Goal: Find specific page/section: Find specific page/section

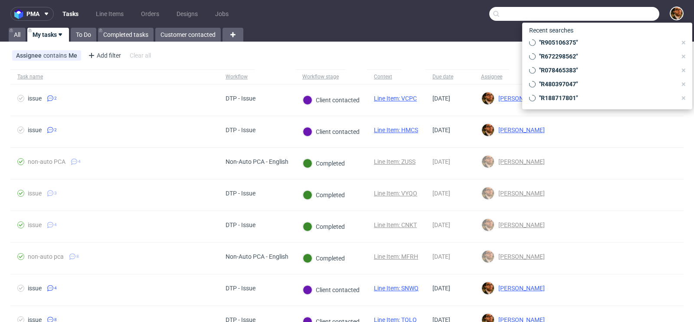
click at [607, 16] on input "text" at bounding box center [574, 14] width 170 height 14
paste input "R606642808"
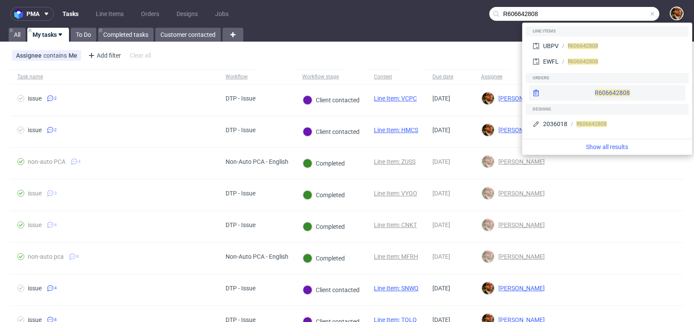
type input "R606642808"
click at [589, 92] on div "R606642808" at bounding box center [607, 93] width 156 height 16
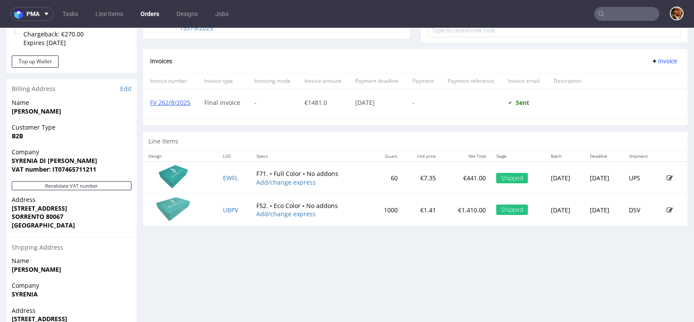
scroll to position [401, 0]
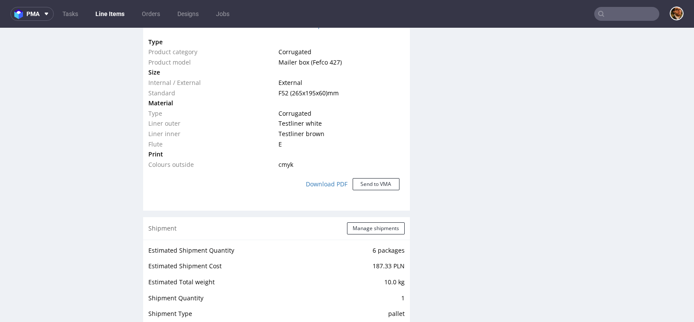
scroll to position [872, 0]
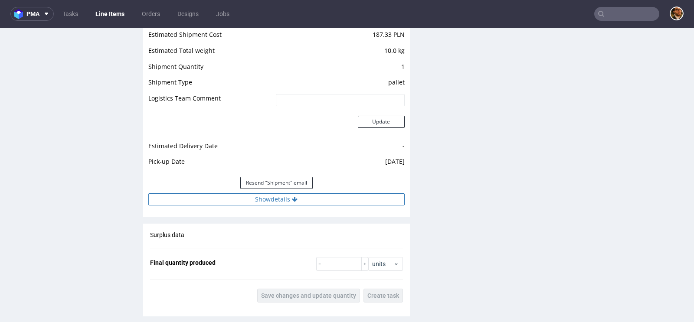
click at [292, 199] on icon at bounding box center [295, 200] width 6 height 6
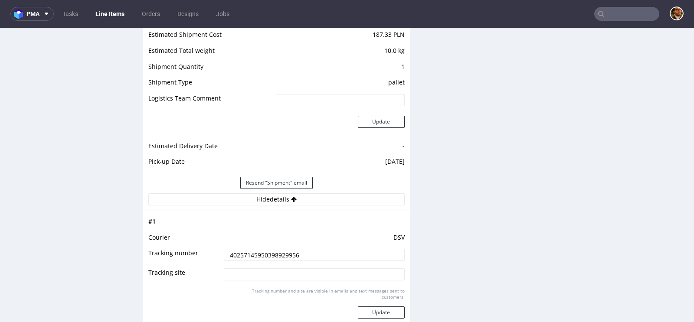
drag, startPoint x: 299, startPoint y: 254, endPoint x: 206, endPoint y: 250, distance: 93.3
click at [206, 250] on tr "Tracking number 40257145950398929956" at bounding box center [276, 258] width 256 height 20
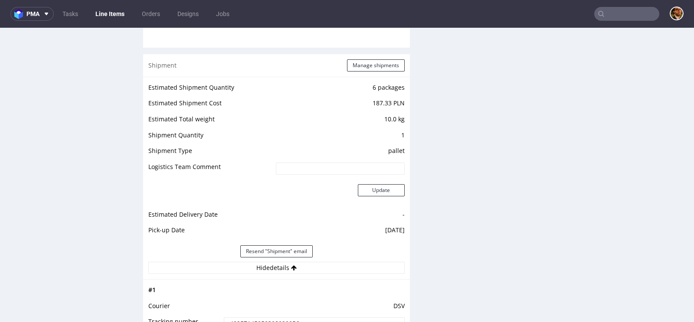
scroll to position [926, 0]
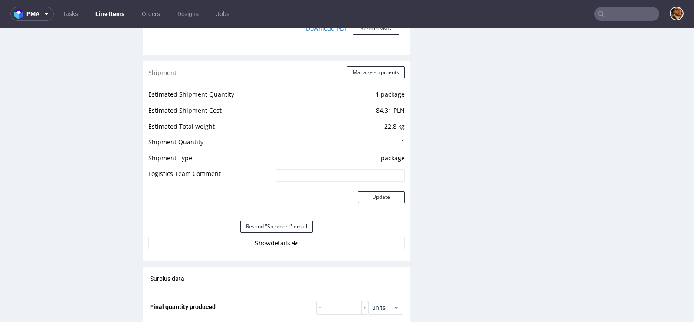
scroll to position [862, 0]
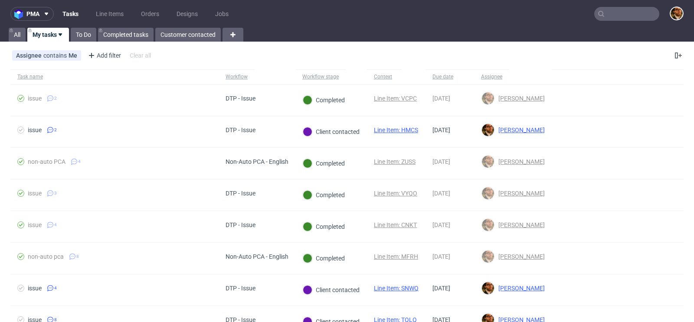
click at [603, 20] on input "text" at bounding box center [626, 14] width 65 height 14
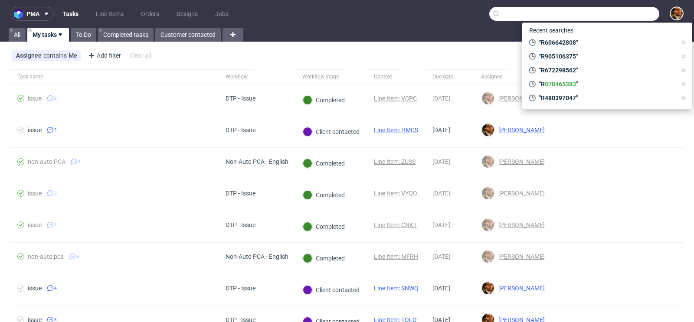
paste input "K105i"
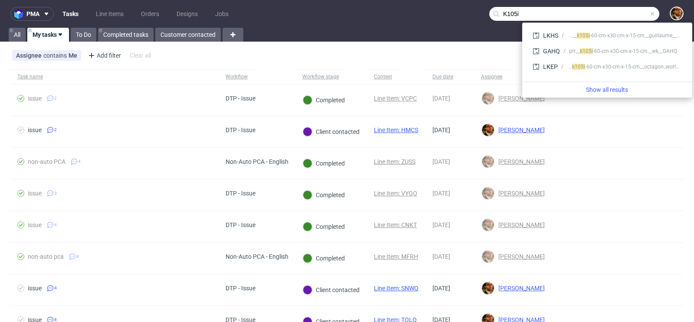
type input "K105i"
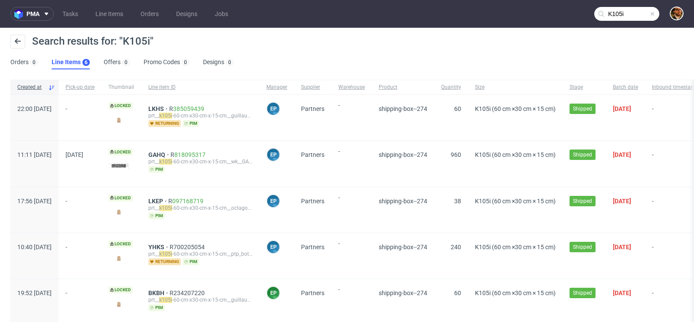
click at [649, 15] on span at bounding box center [652, 13] width 7 height 7
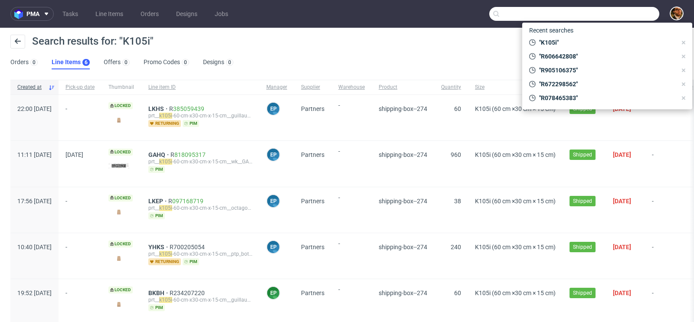
click at [616, 18] on input "text" at bounding box center [574, 14] width 170 height 14
click at [684, 42] on use at bounding box center [683, 42] width 3 height 3
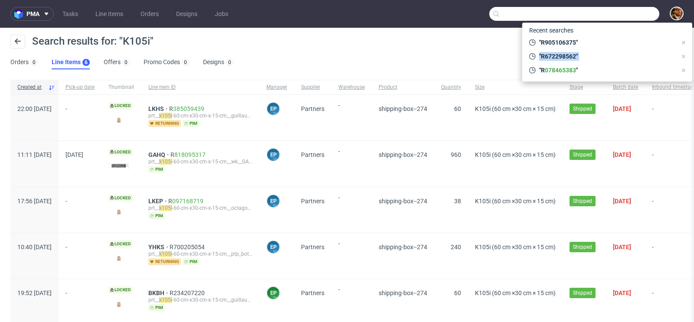
click at [684, 42] on use at bounding box center [683, 42] width 3 height 3
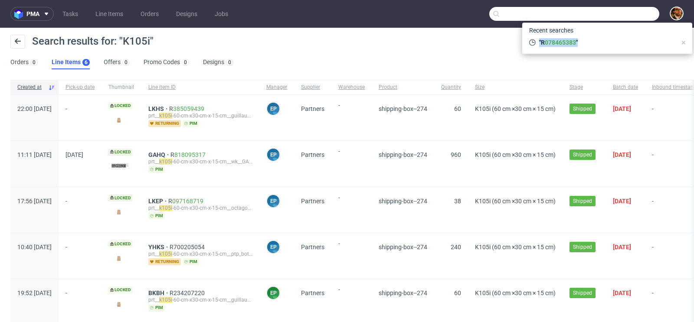
click at [684, 42] on use at bounding box center [683, 42] width 3 height 3
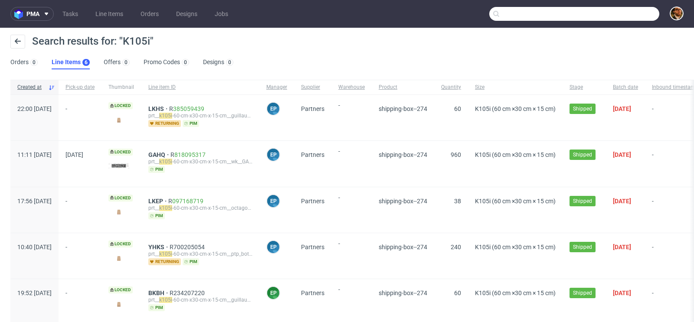
click at [611, 44] on div "Search results for: "K105i"" at bounding box center [346, 45] width 673 height 21
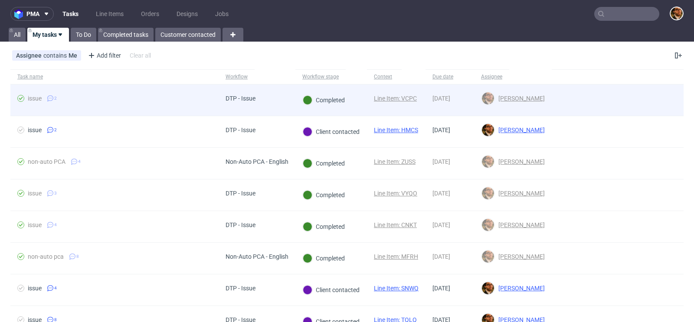
click at [655, 98] on div at bounding box center [618, 100] width 132 height 31
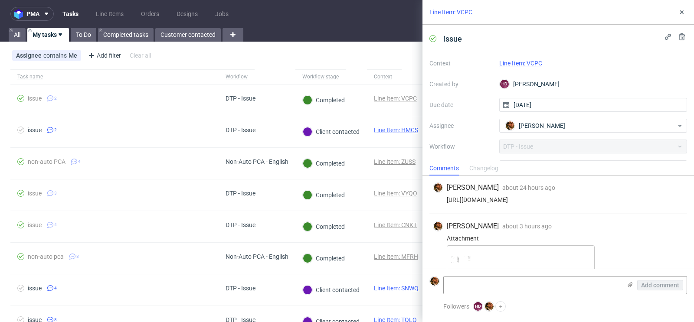
scroll to position [62, 0]
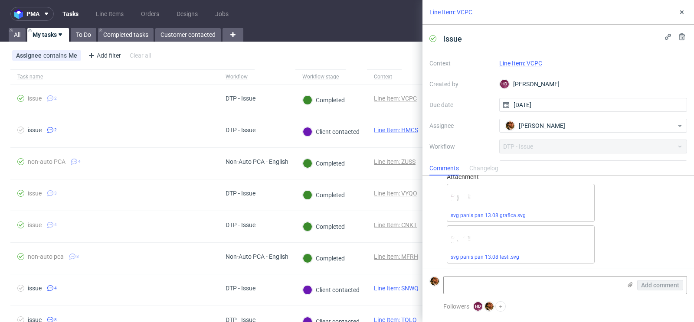
click at [518, 62] on link "Line Item: VCPC" at bounding box center [520, 63] width 43 height 7
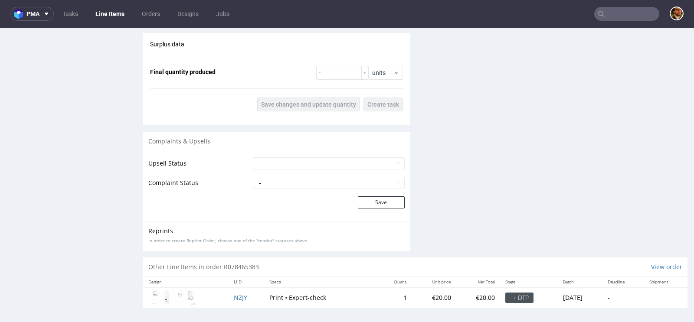
scroll to position [2, 0]
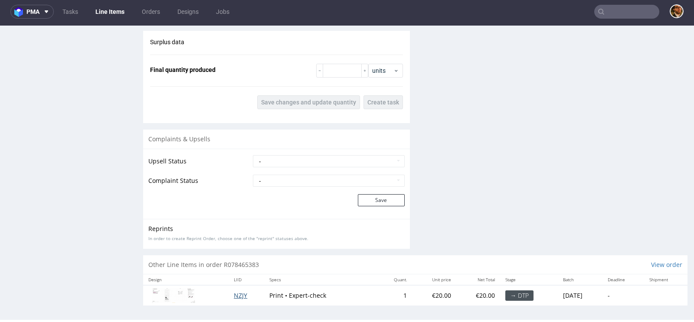
click at [234, 293] on span "NZJY" at bounding box center [240, 296] width 13 height 8
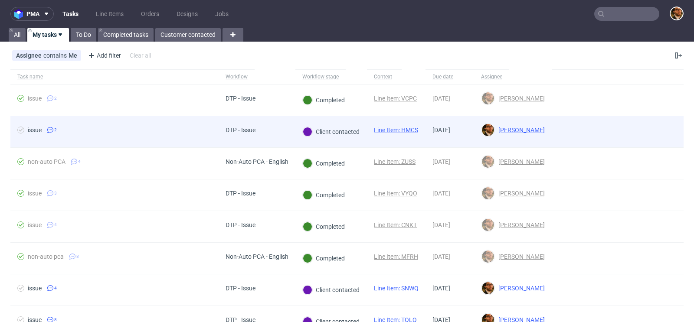
click at [649, 133] on div at bounding box center [618, 131] width 132 height 31
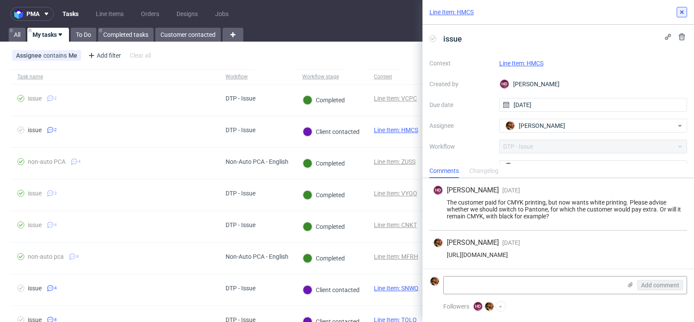
click at [685, 15] on button at bounding box center [682, 12] width 10 height 10
